Goal: Transaction & Acquisition: Download file/media

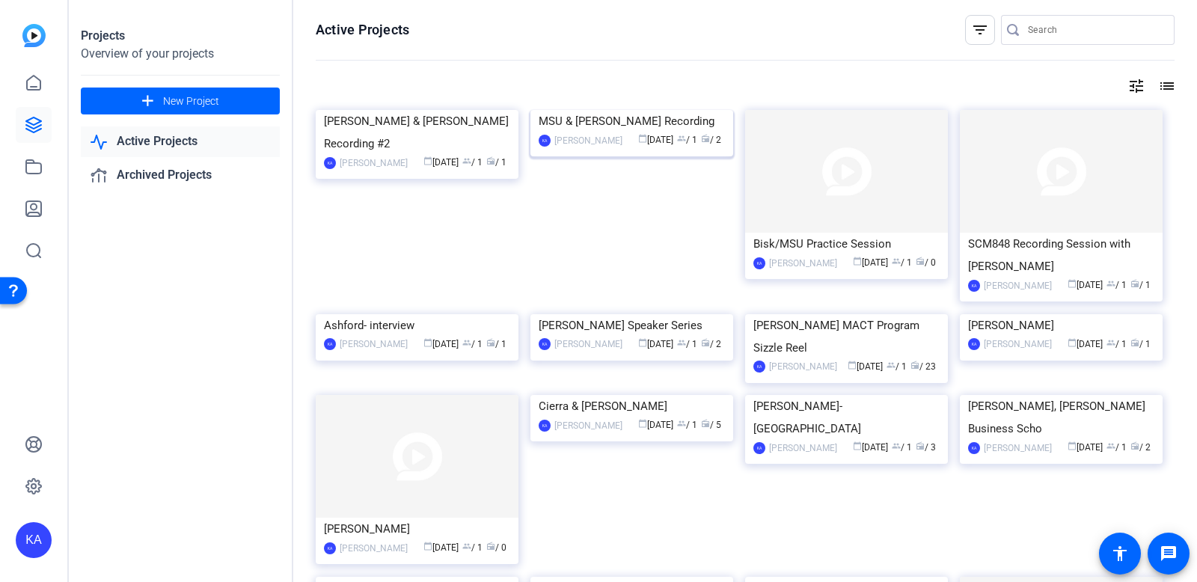
click at [691, 110] on img at bounding box center [631, 110] width 203 height 0
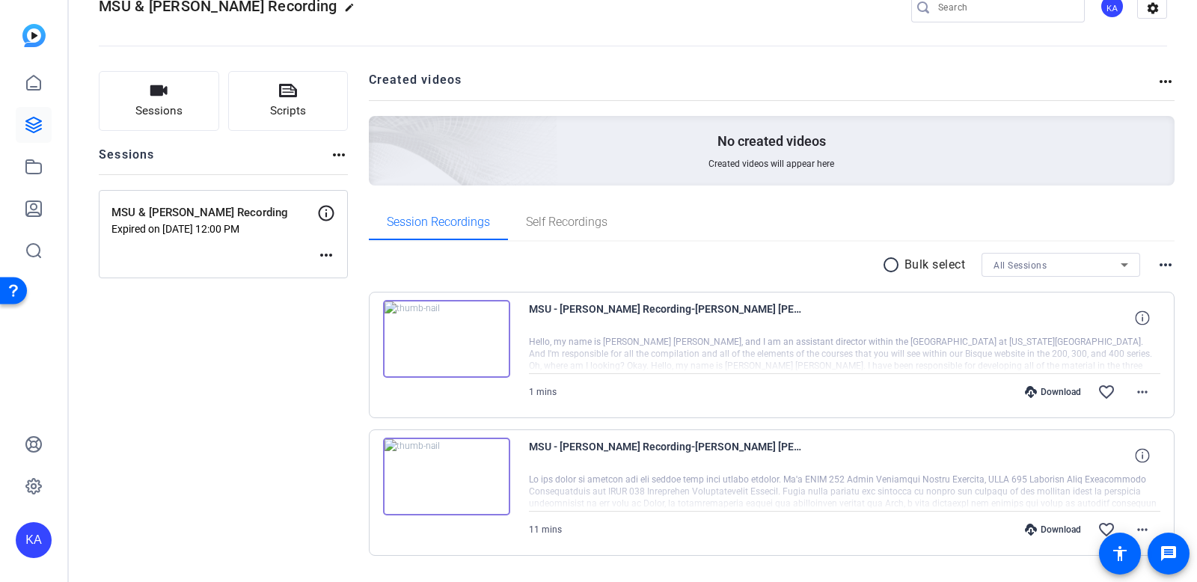
scroll to position [78, 0]
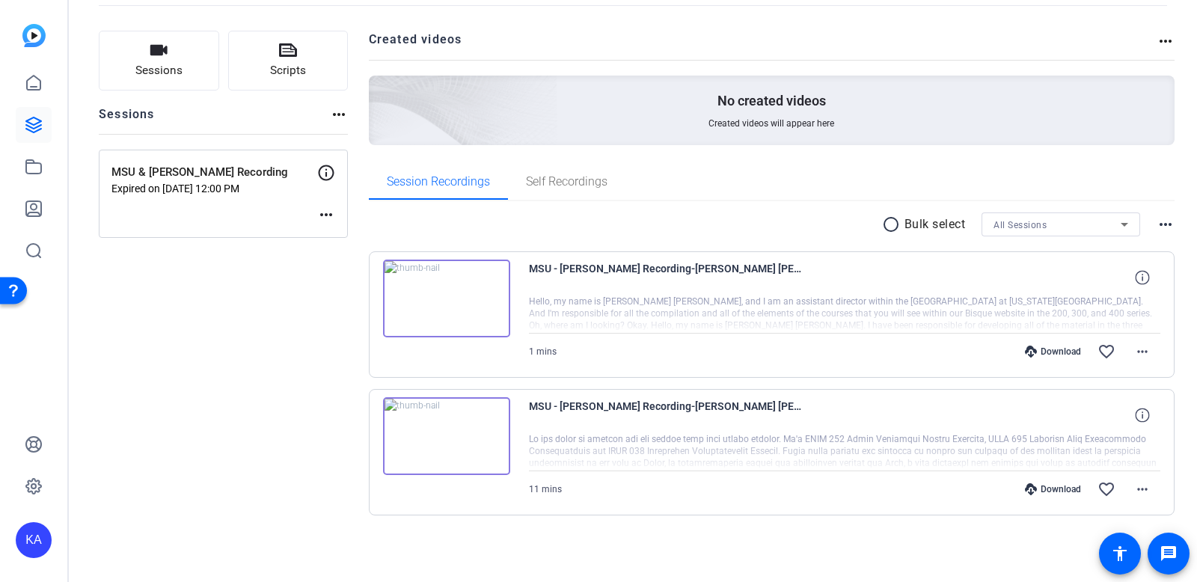
click at [1054, 492] on div "Download" at bounding box center [1052, 489] width 71 height 12
click at [1033, 346] on icon at bounding box center [1031, 352] width 12 height 12
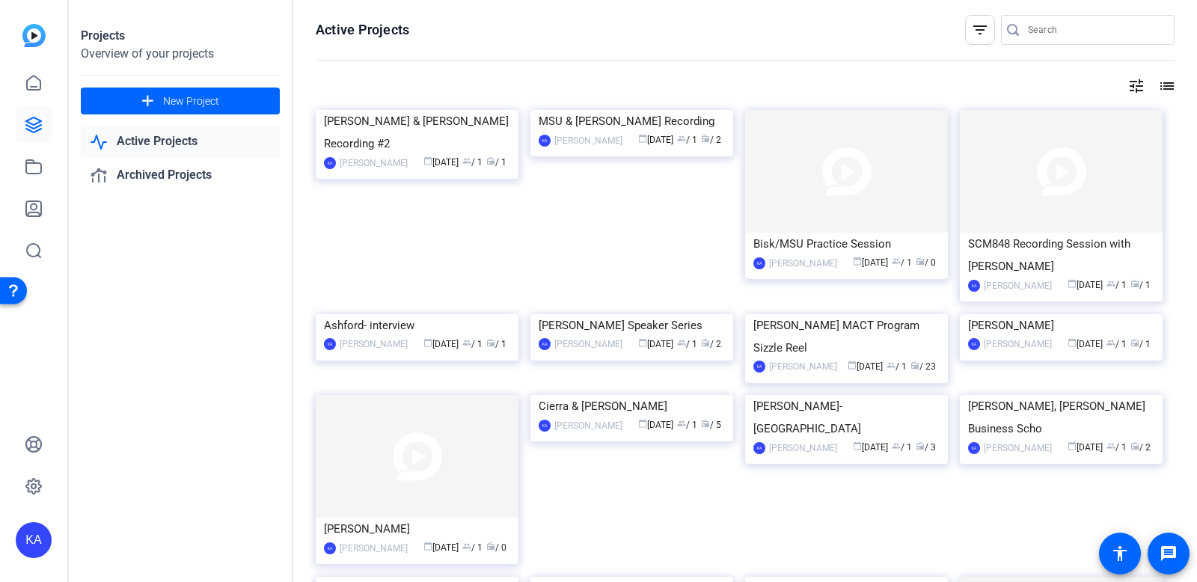
click at [655, 110] on img at bounding box center [631, 110] width 203 height 0
click at [562, 148] on div "[PERSON_NAME]" at bounding box center [588, 140] width 68 height 15
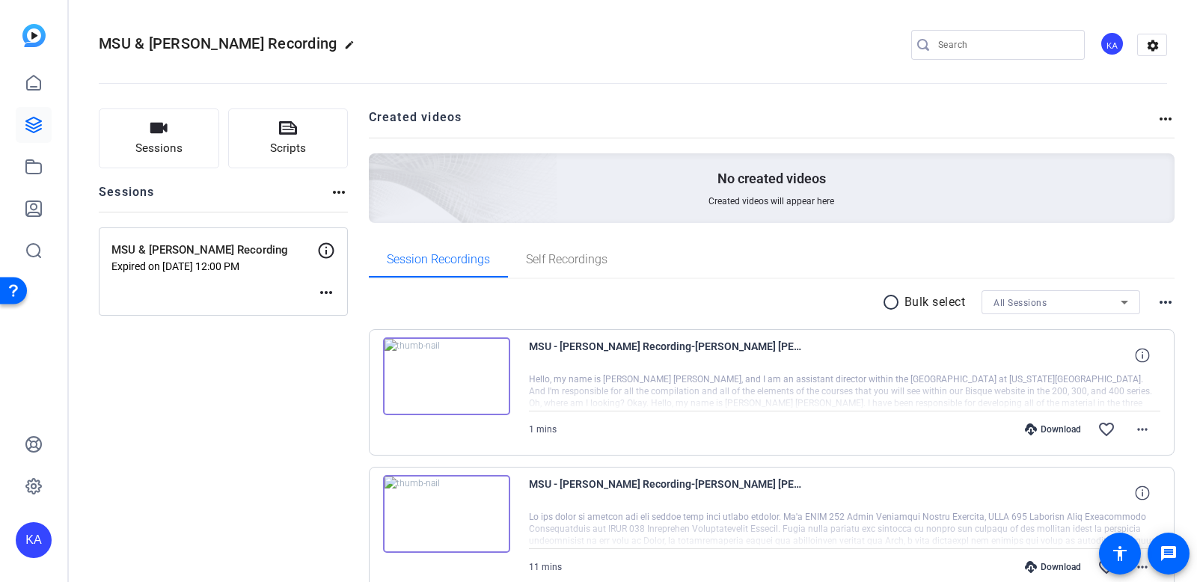
scroll to position [78, 0]
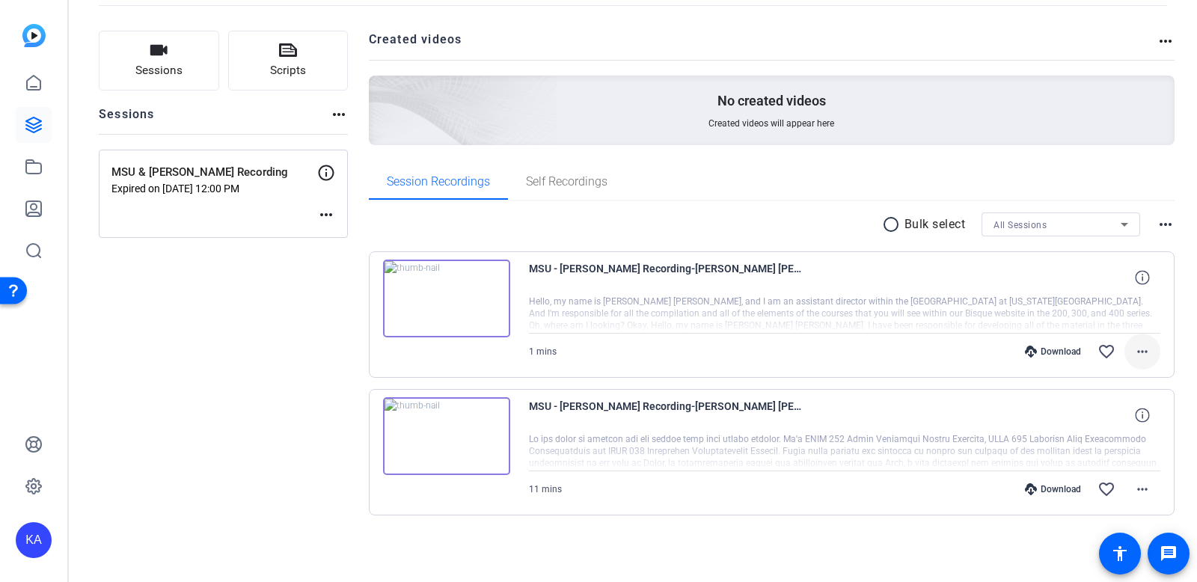
click at [1137, 354] on mat-icon "more_horiz" at bounding box center [1142, 352] width 18 height 18
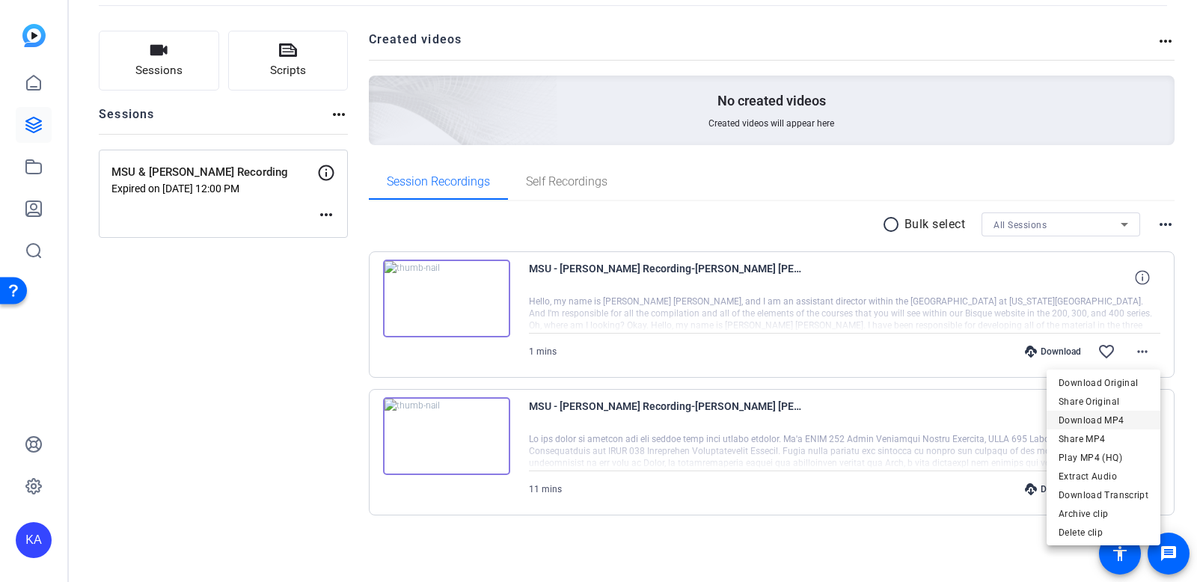
click at [1099, 419] on span "Download MP4" at bounding box center [1103, 420] width 90 height 18
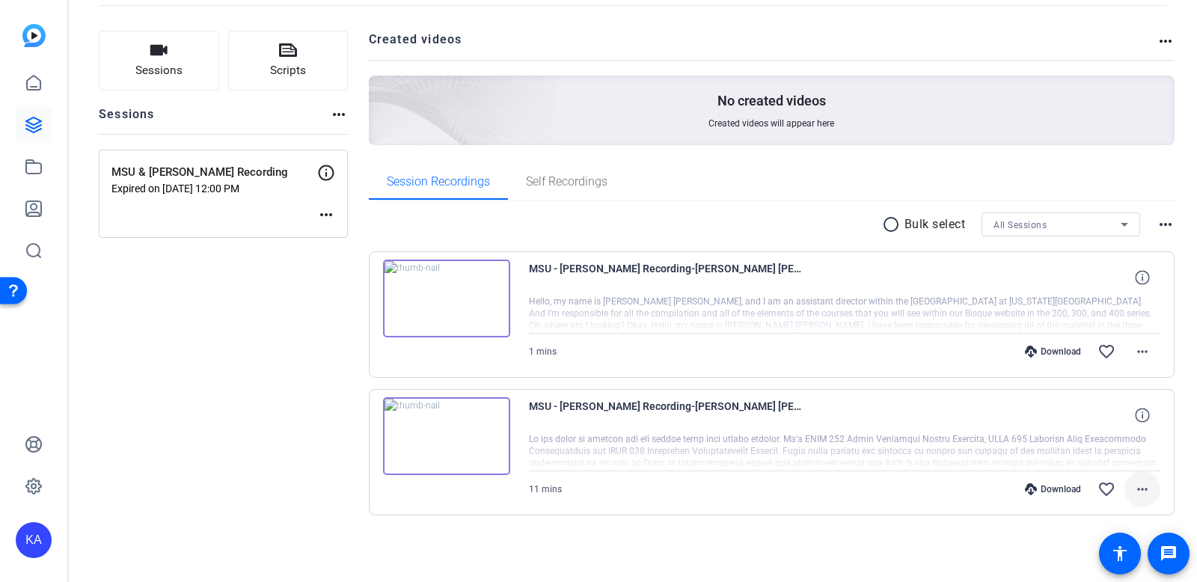
click at [1133, 493] on mat-icon "more_horiz" at bounding box center [1142, 489] width 18 height 18
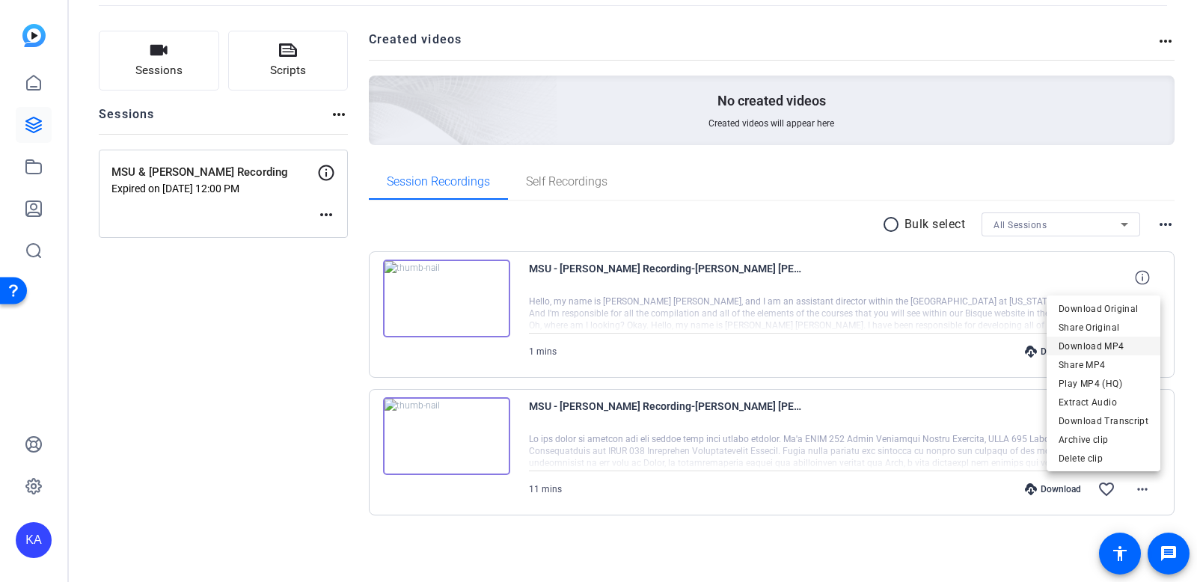
click at [1114, 347] on span "Download MP4" at bounding box center [1103, 346] width 90 height 18
